Goal: Find specific page/section: Find specific page/section

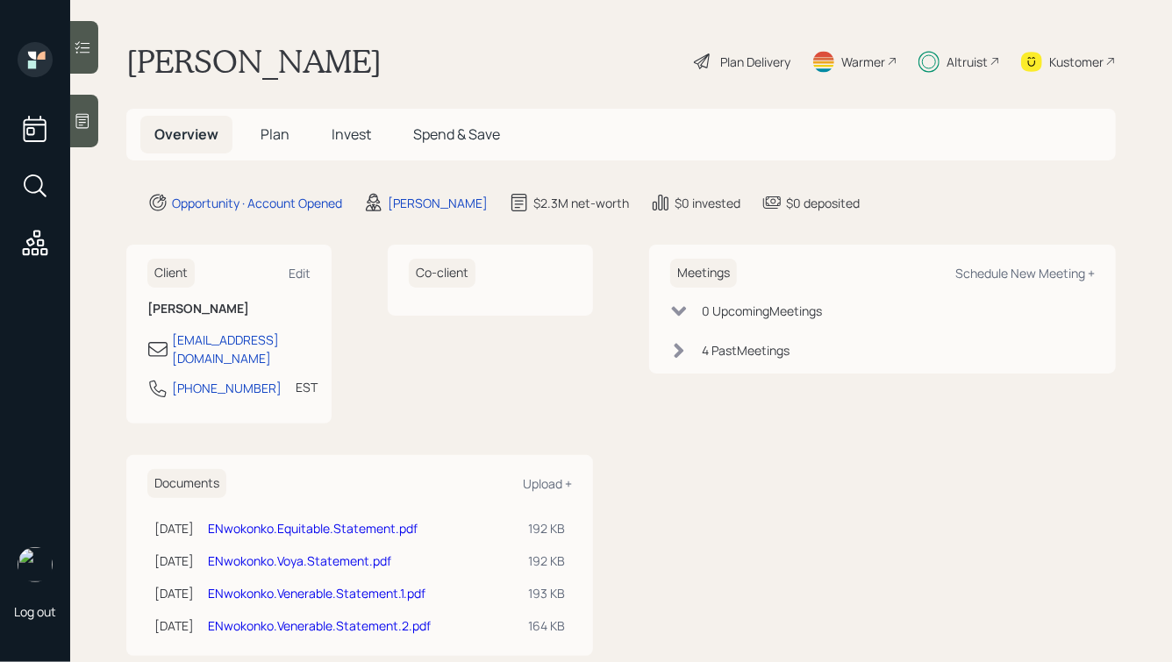
scroll to position [18, 0]
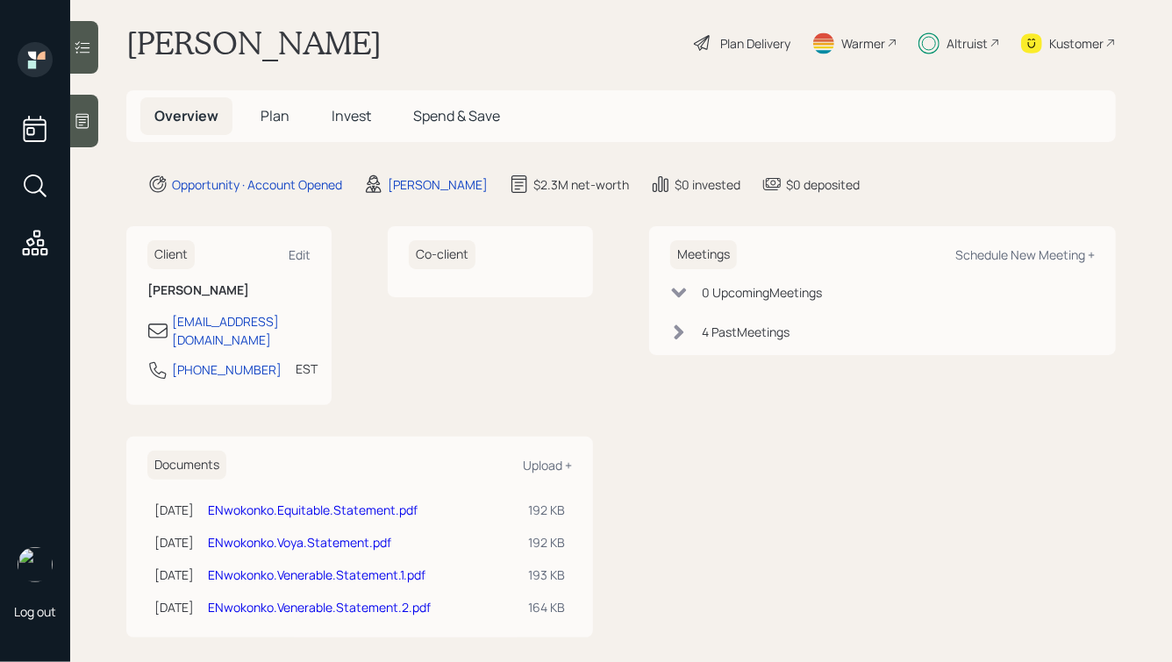
click at [962, 52] on div "Altruist" at bounding box center [960, 43] width 82 height 39
